Goal: Information Seeking & Learning: Learn about a topic

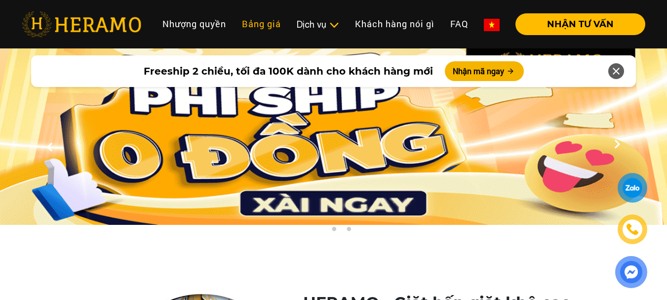
click at [265, 26] on link "Bảng giá" at bounding box center [261, 23] width 55 height 21
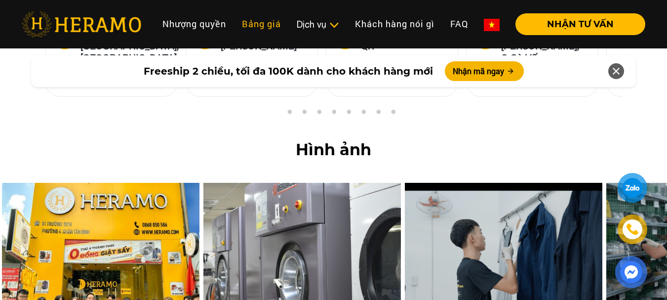
scroll to position [4193, 0]
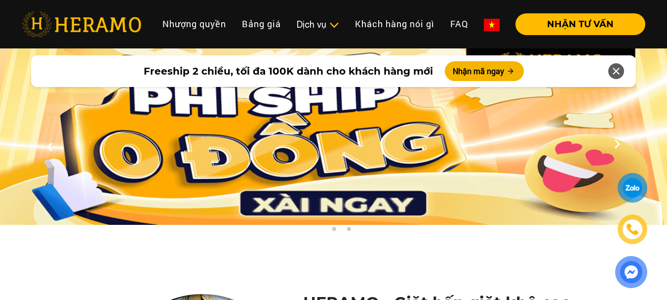
click at [74, 26] on img at bounding box center [82, 24] width 120 height 26
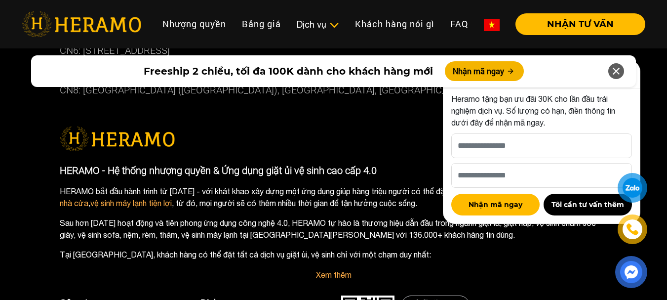
scroll to position [5767, 0]
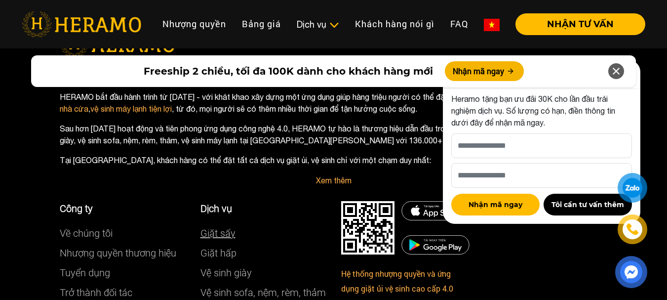
click at [207, 227] on link "Giặt sấy" at bounding box center [218, 233] width 35 height 12
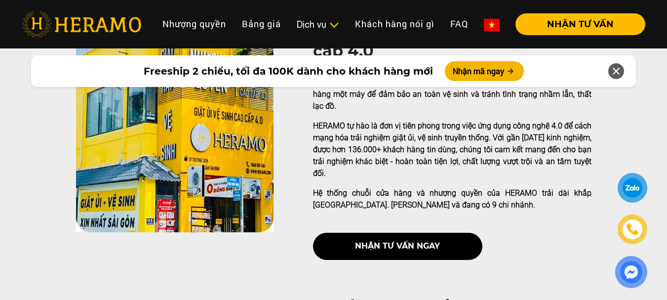
scroll to position [198, 0]
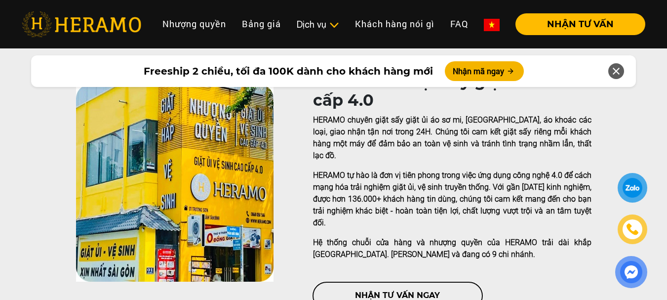
click at [365, 282] on button "nhận tư vấn ngay" at bounding box center [397, 295] width 169 height 27
